Goal: Information Seeking & Learning: Learn about a topic

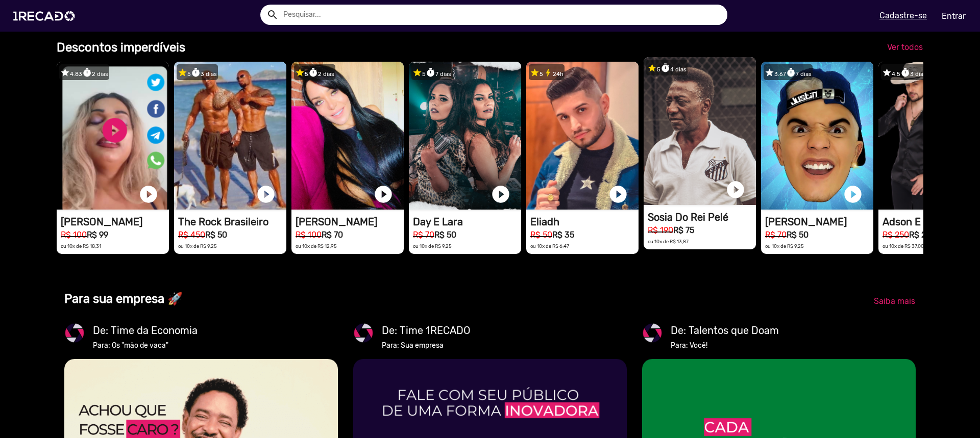
scroll to position [0, 1944]
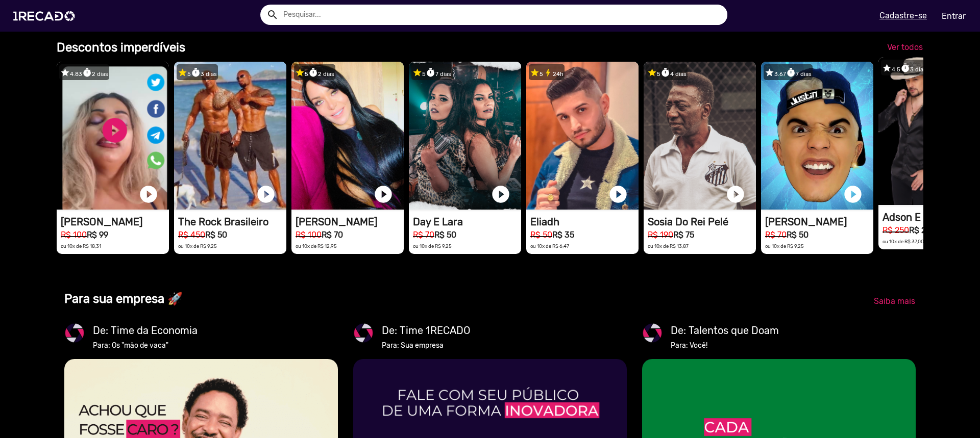
type input "[EMAIL_ADDRESS][DOMAIN_NAME]"
drag, startPoint x: 883, startPoint y: 200, endPoint x: 721, endPoint y: 302, distance: 191.1
click at [732, 313] on div "Categorias 👥 Cover 🎗️ Doe 1Recado 😁 Memes 🎤 Cantores 🤣 Comediantes 🤠 Sertanejo …" at bounding box center [490, 162] width 882 height 1491
click at [893, 52] on span "Ver todos" at bounding box center [905, 47] width 36 height 10
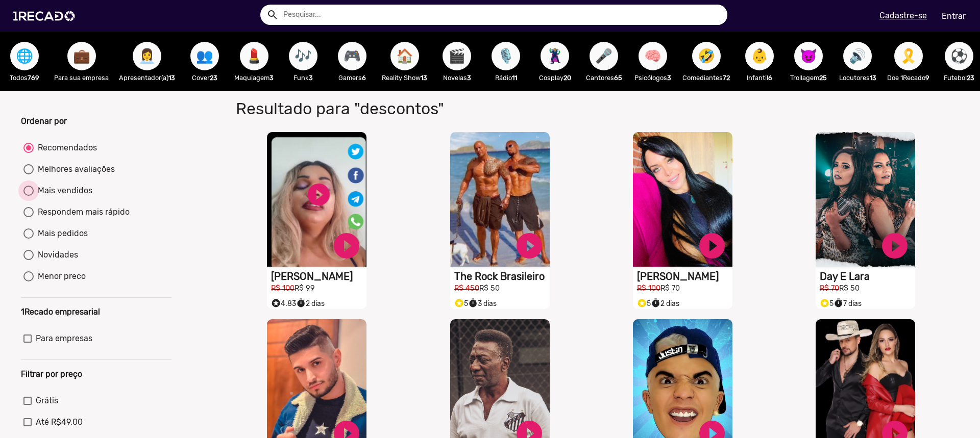
click at [76, 197] on div "Mais vendidos" at bounding box center [63, 191] width 59 height 12
click at [29, 196] on input "Mais vendidos" at bounding box center [28, 196] width 1 height 1
radio input "true"
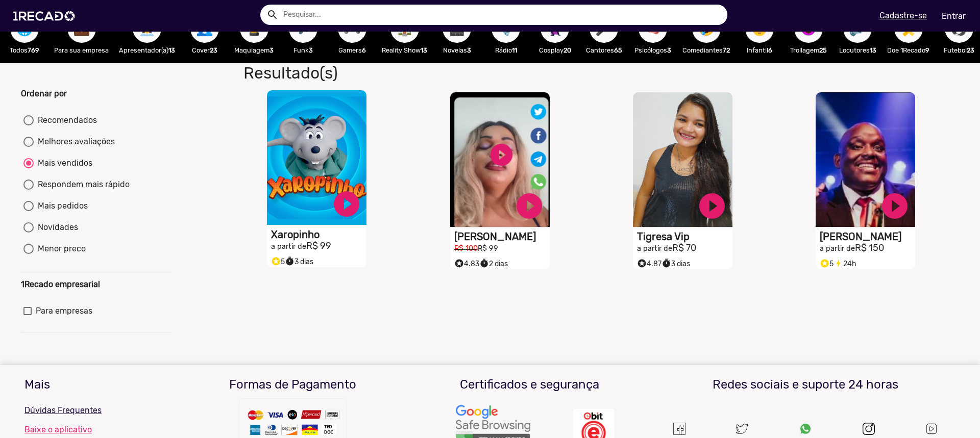
scroll to position [12, 0]
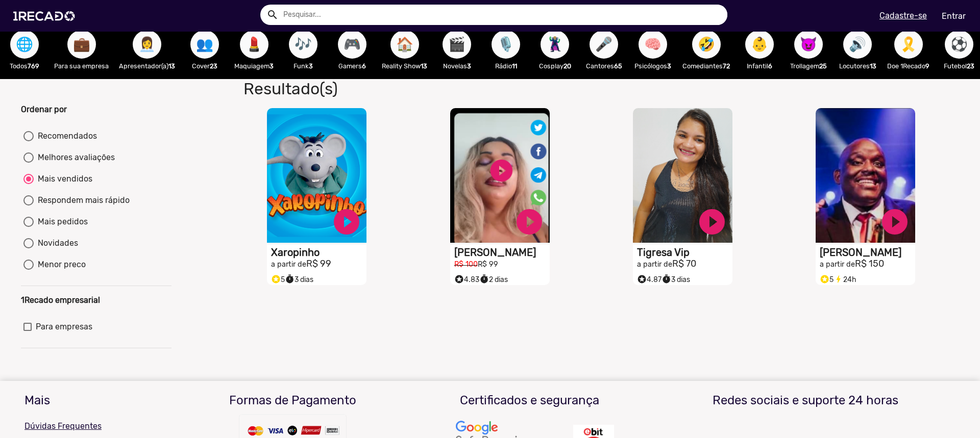
click at [105, 207] on div "Respondem mais rápido" at bounding box center [82, 200] width 96 height 12
click at [29, 206] on input "Respondem mais rápido" at bounding box center [28, 206] width 1 height 1
radio input "true"
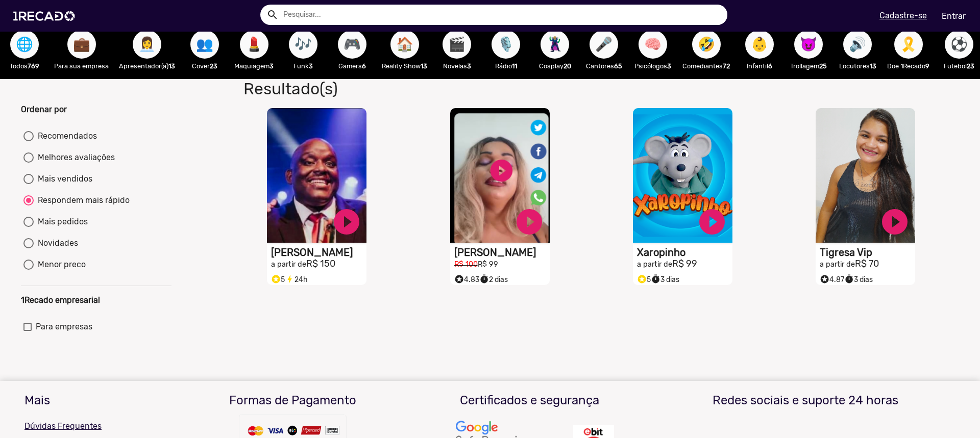
click at [77, 227] on div "Mais pedidos" at bounding box center [61, 222] width 54 height 12
click at [29, 227] on input "Mais pedidos" at bounding box center [28, 227] width 1 height 1
radio input "true"
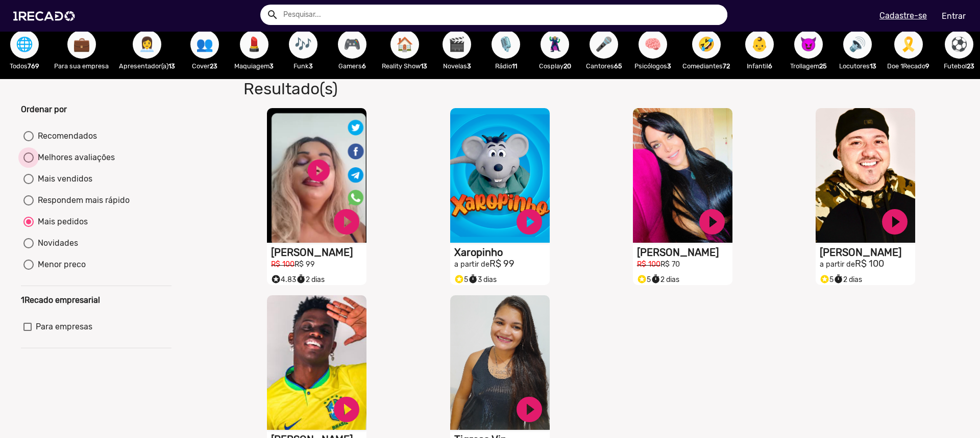
click at [90, 164] on div "Melhores avaliações" at bounding box center [74, 158] width 81 height 12
click at [29, 163] on input "Melhores avaliações" at bounding box center [28, 163] width 1 height 1
radio input "true"
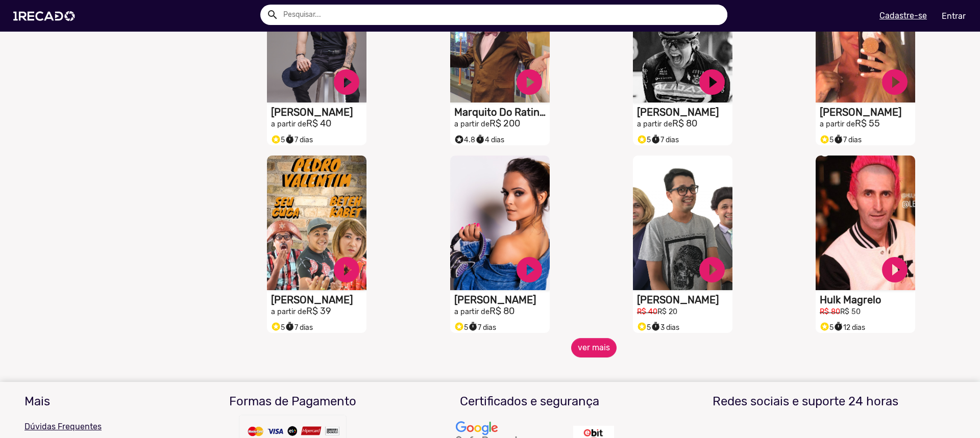
scroll to position [1695, 0]
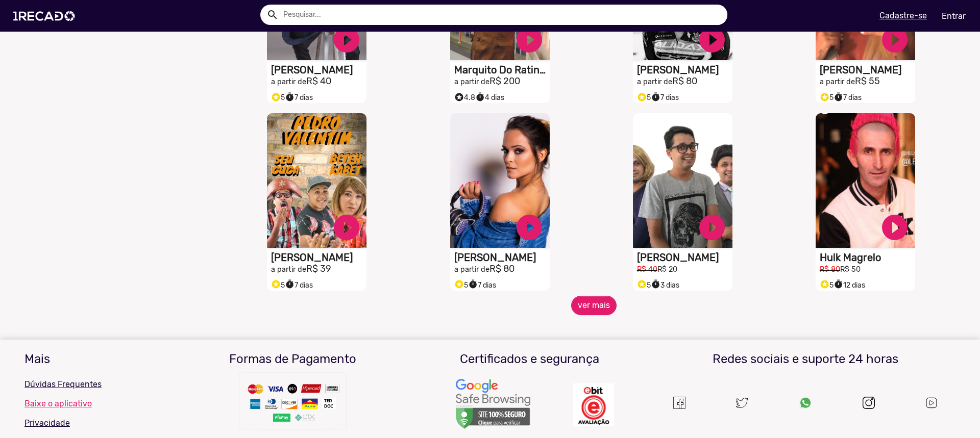
drag, startPoint x: 553, startPoint y: 310, endPoint x: 559, endPoint y: 313, distance: 6.2
click at [554, 311] on span "ver mais" at bounding box center [593, 305] width 731 height 19
click at [571, 315] on button "ver mais" at bounding box center [593, 305] width 45 height 19
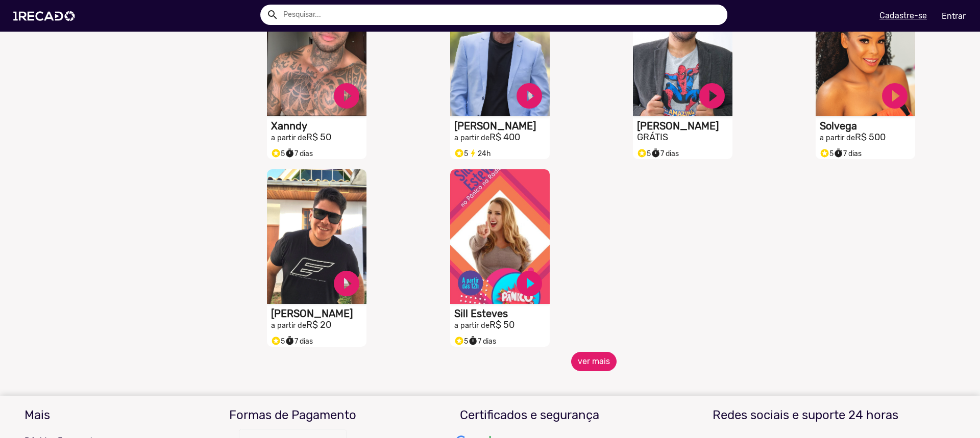
scroll to position [2205, 0]
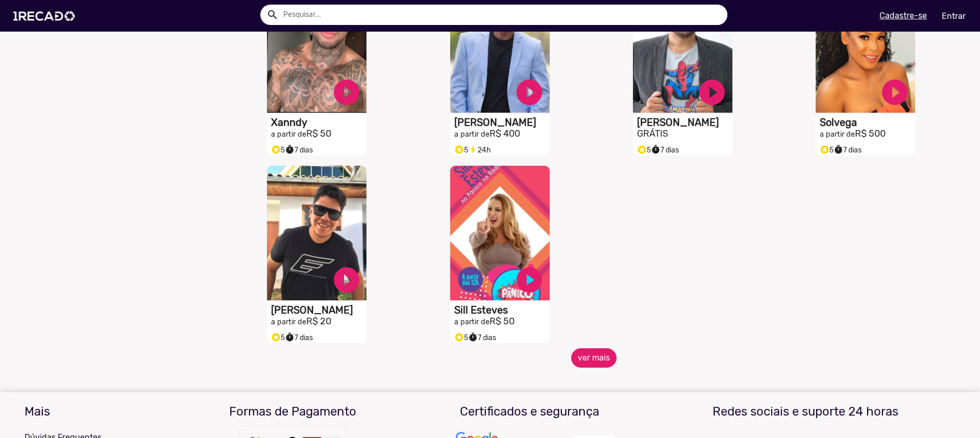
click at [587, 360] on button "ver mais" at bounding box center [593, 357] width 45 height 19
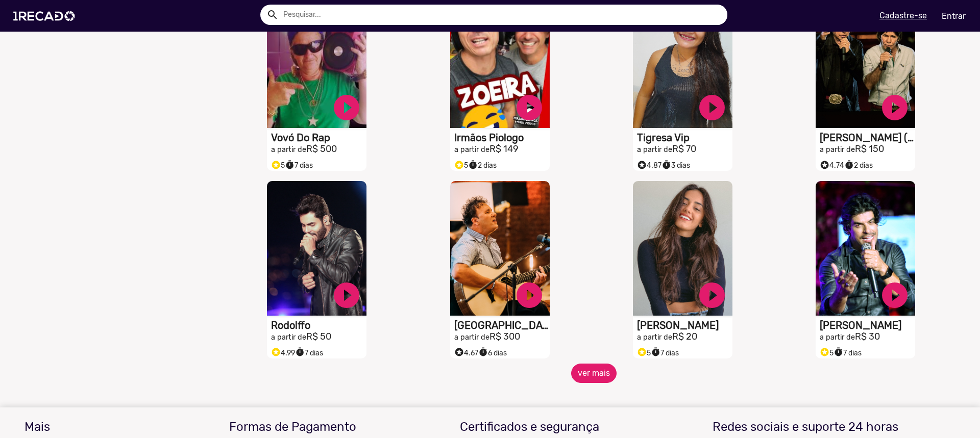
scroll to position [2745, 0]
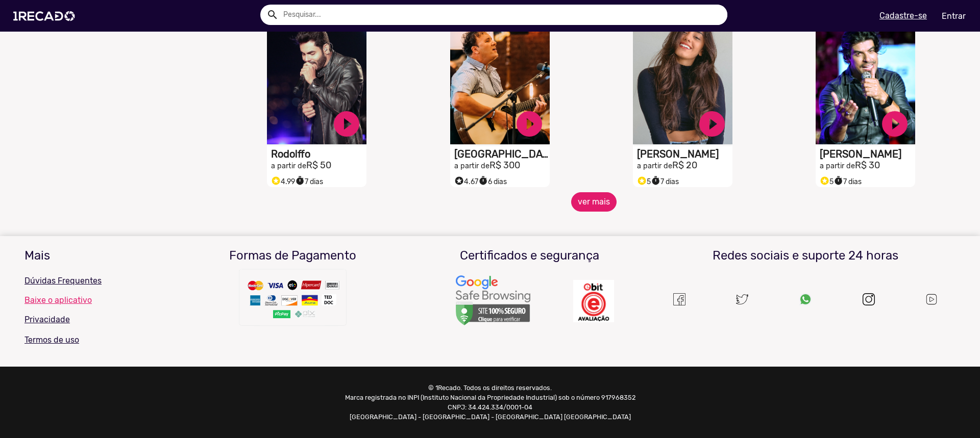
click at [581, 200] on button "ver mais" at bounding box center [593, 201] width 45 height 19
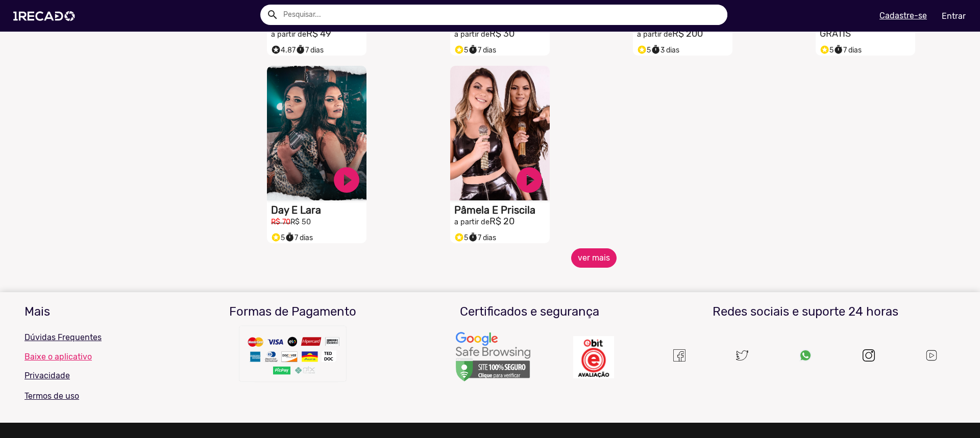
scroll to position [3255, 0]
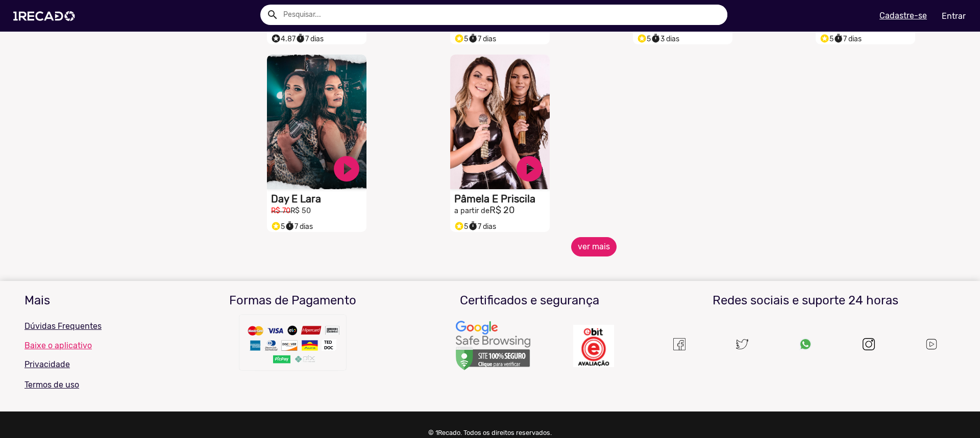
click at [599, 255] on button "ver mais" at bounding box center [593, 246] width 45 height 19
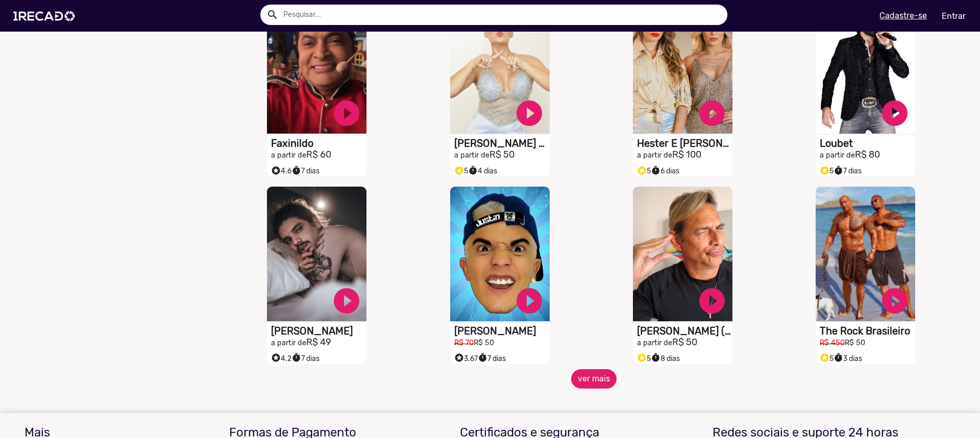
scroll to position [3510, 0]
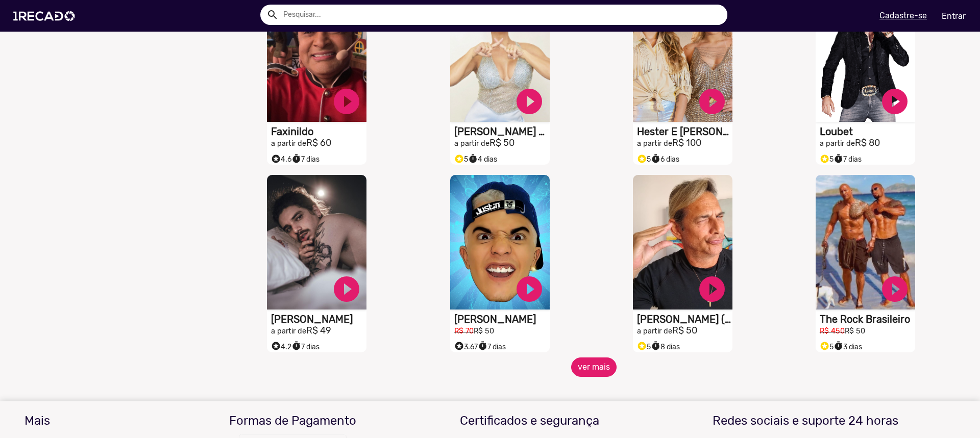
click at [593, 374] on button "ver mais" at bounding box center [593, 367] width 45 height 19
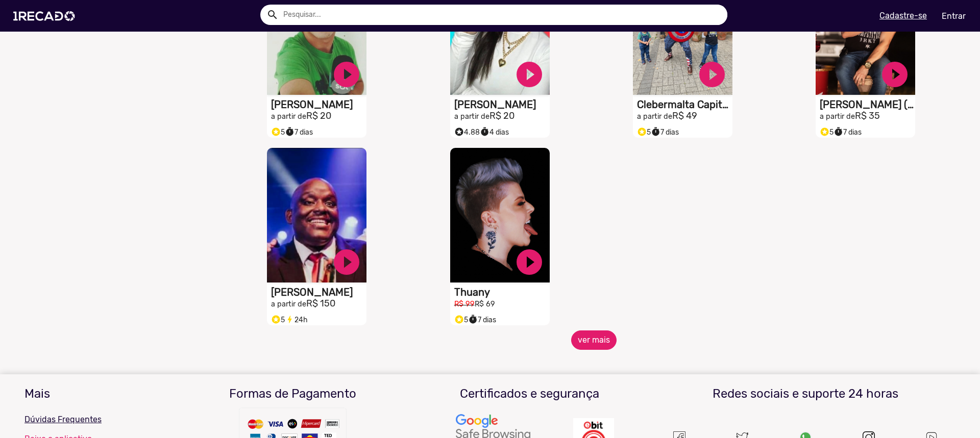
scroll to position [4173, 0]
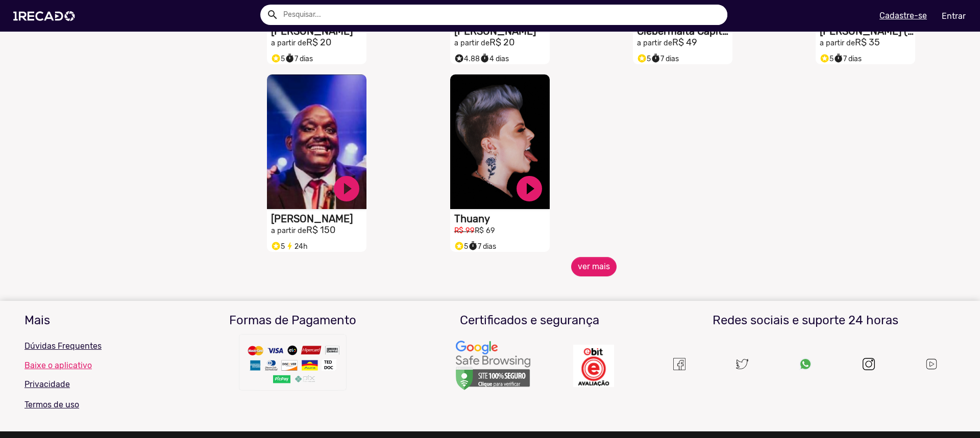
click at [605, 285] on mat-sidenav-content "🌐 Todos 769 💼 Para sua empresa 👩‍💼 Apresentador(a) 13 👥 Cover 23 💄 Maquiagem 3 …" at bounding box center [490, 219] width 980 height 438
click at [609, 277] on button "ver mais" at bounding box center [593, 266] width 45 height 19
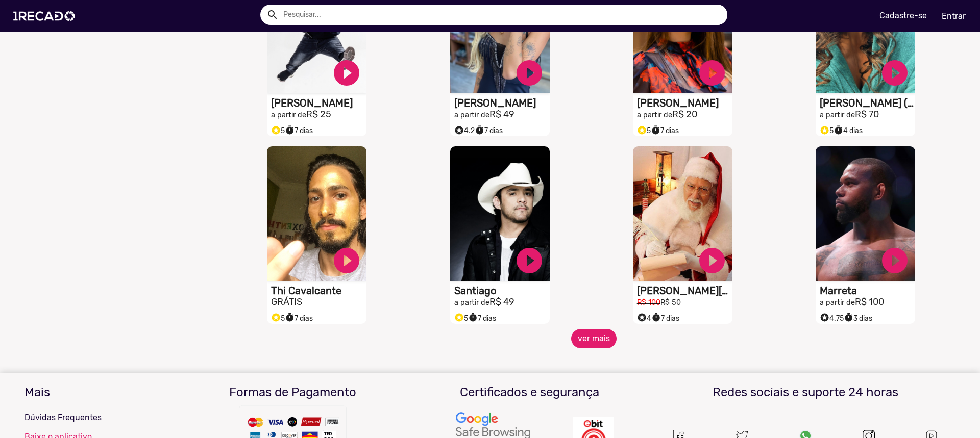
scroll to position [4479, 0]
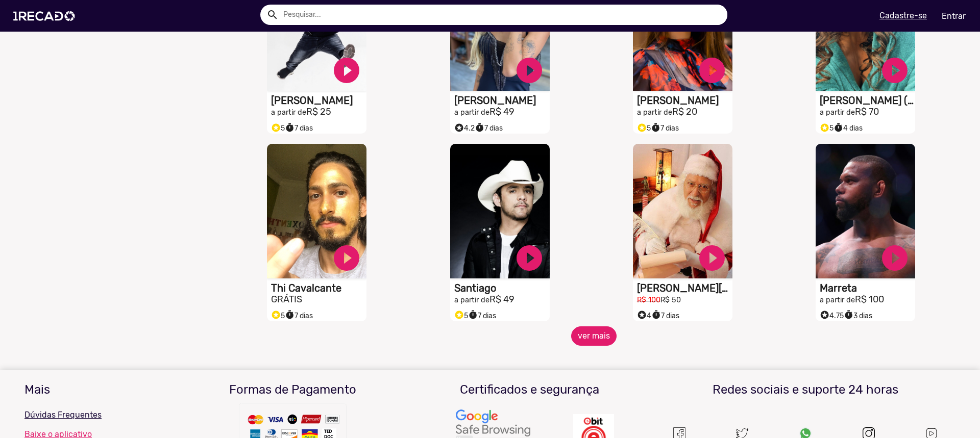
click at [607, 338] on button "ver mais" at bounding box center [593, 336] width 45 height 19
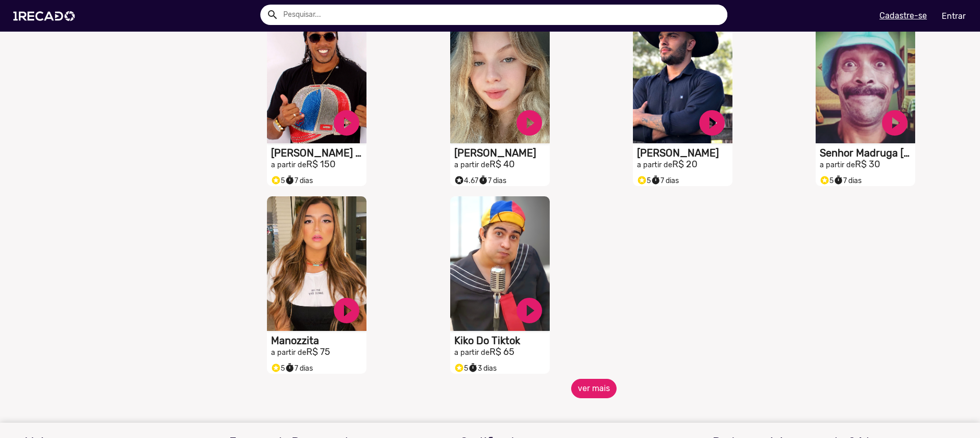
scroll to position [4734, 0]
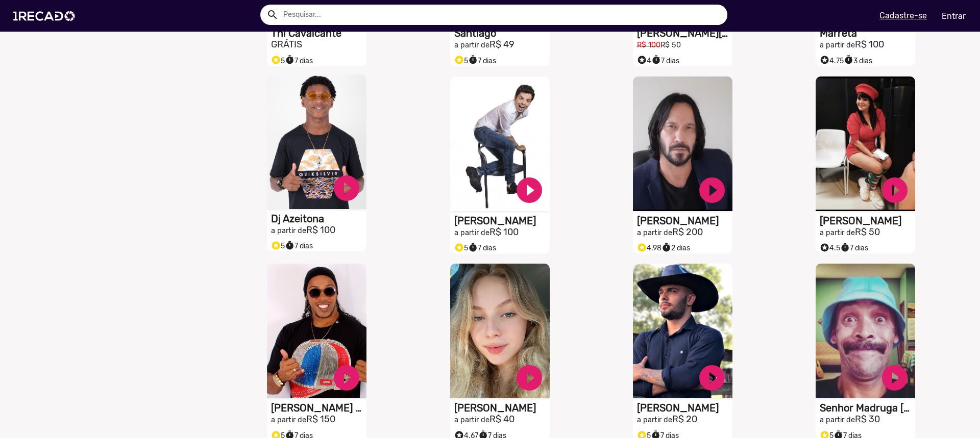
click at [337, 151] on video "S1RECADO vídeos dedicados para fãs e empresas" at bounding box center [316, 141] width 99 height 135
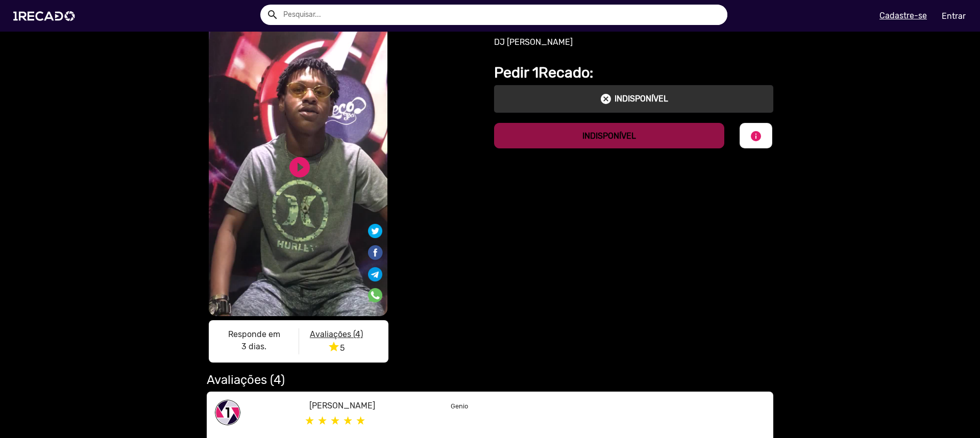
scroll to position [51, 0]
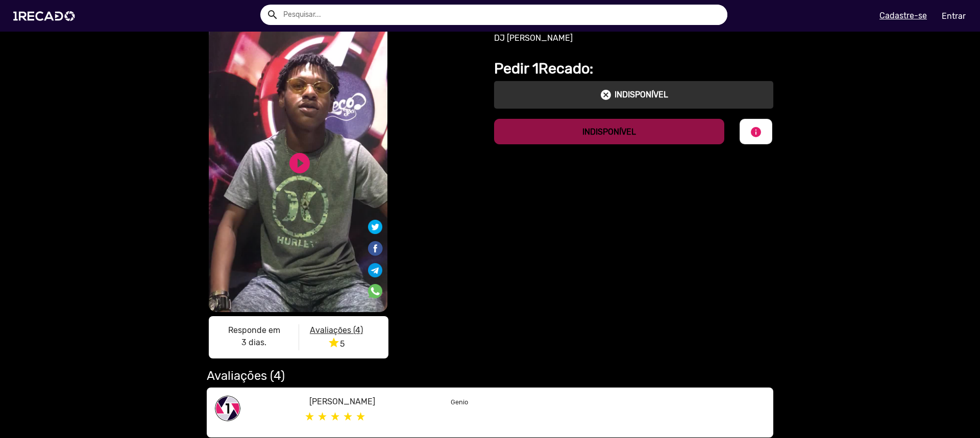
click at [317, 192] on video "S1RECADO vídeos dedicados para fãs e empresas" at bounding box center [298, 153] width 179 height 317
click at [305, 163] on link "play_circle_filled" at bounding box center [299, 163] width 24 height 24
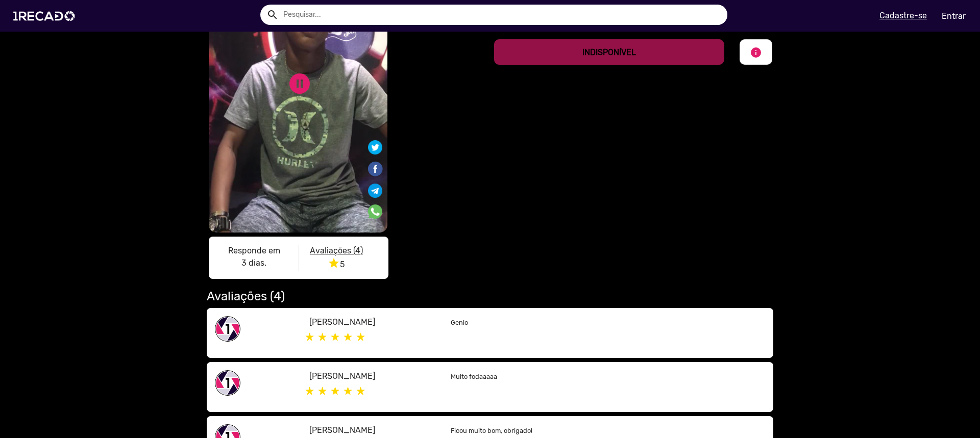
scroll to position [0, 0]
